Goal: Navigation & Orientation: Find specific page/section

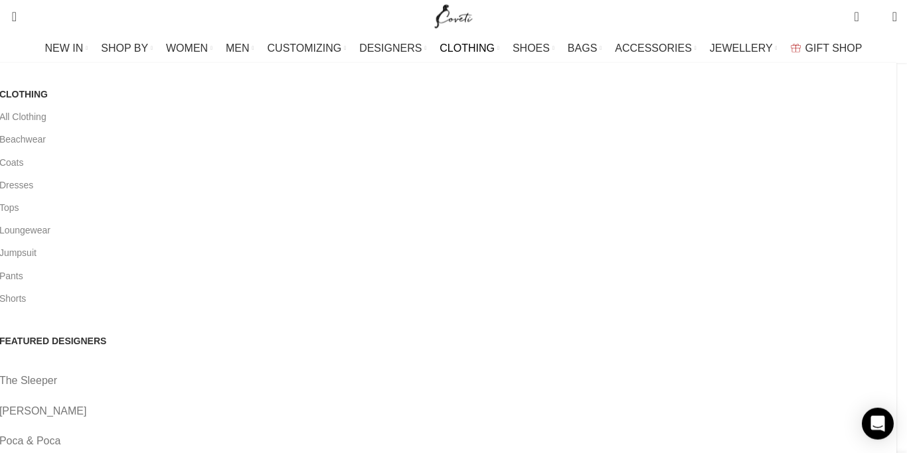
scroll to position [0, 139]
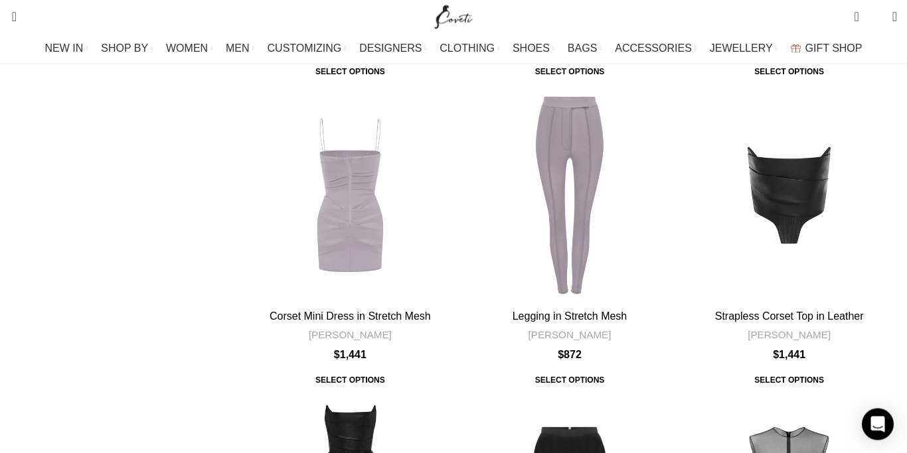
scroll to position [3352, 0]
